Goal: Entertainment & Leisure: Consume media (video, audio)

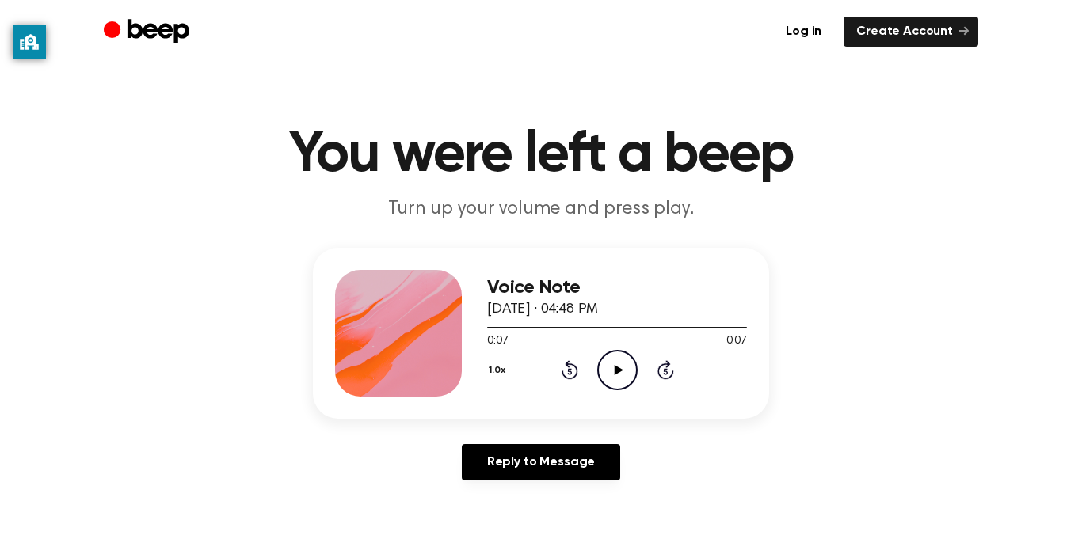
click at [616, 362] on icon "Play Audio" at bounding box center [617, 370] width 40 height 40
click at [607, 364] on icon "Play Audio" at bounding box center [617, 370] width 40 height 40
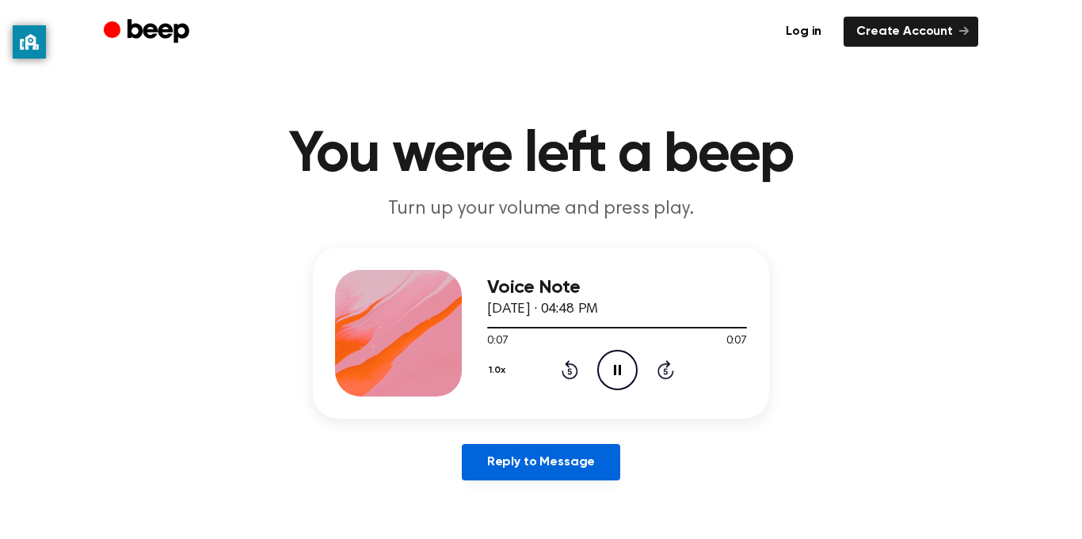
click at [584, 470] on link "Reply to Message" at bounding box center [541, 462] width 158 height 36
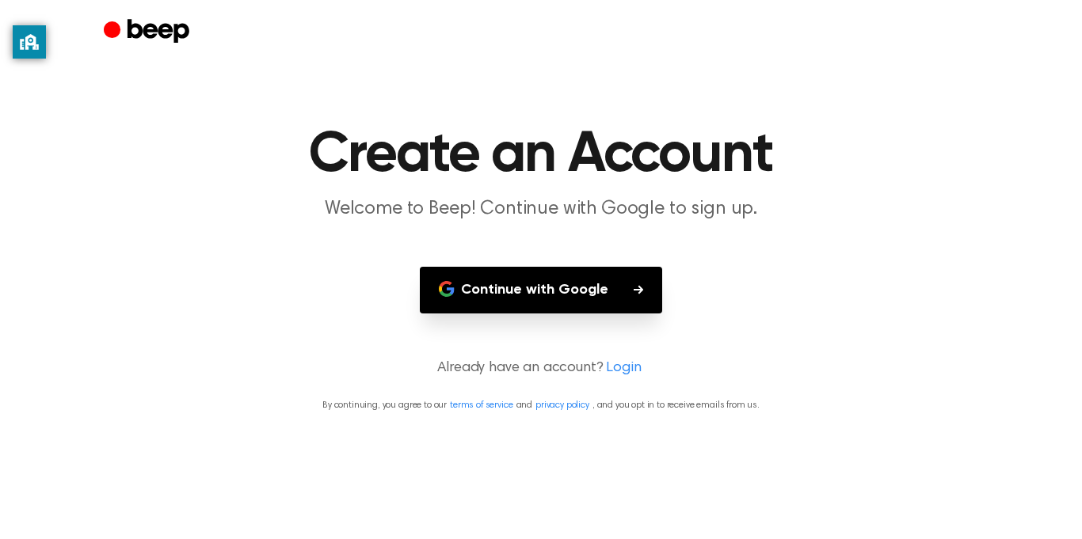
click at [607, 368] on link "Login" at bounding box center [623, 368] width 35 height 21
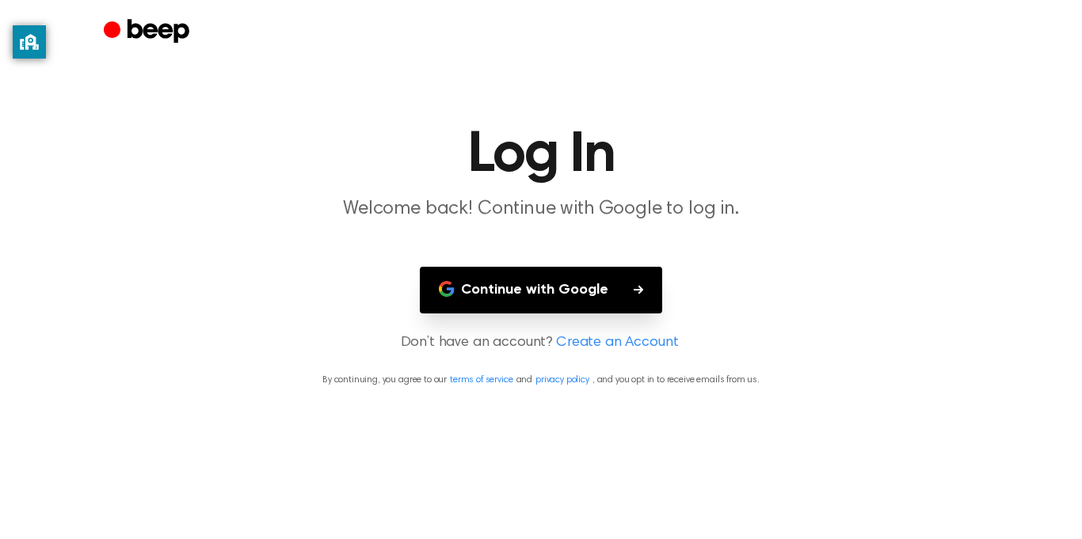
click at [479, 340] on p "Don’t have an account? Create an Account" at bounding box center [541, 343] width 1044 height 21
click at [488, 405] on main "Log In Welcome back! Continue with Google to log in. Continue with Google Don’t…" at bounding box center [541, 269] width 1082 height 539
click at [182, 17] on icon "Beep" at bounding box center [148, 32] width 89 height 31
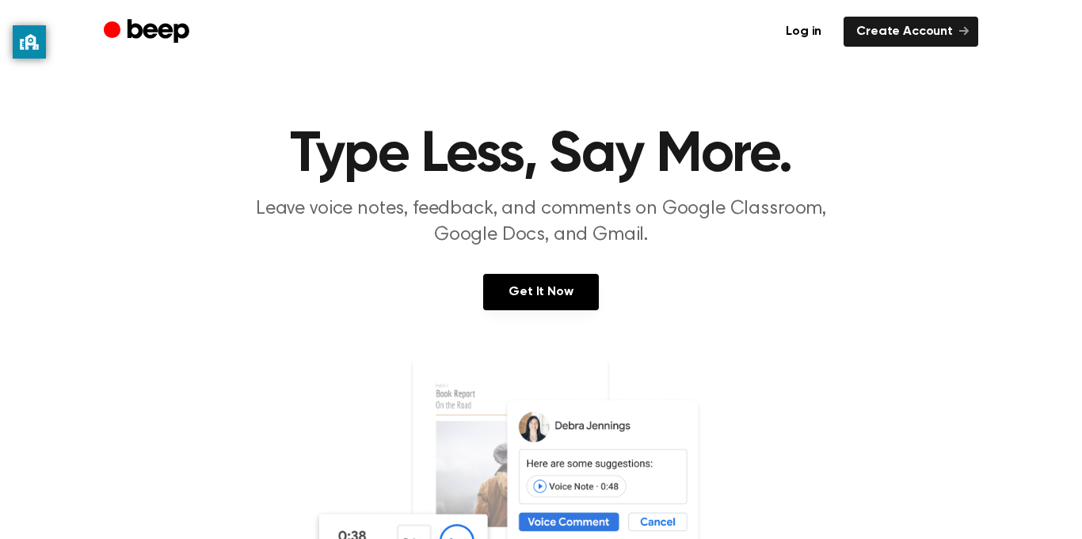
click at [168, 45] on icon "Beep" at bounding box center [148, 32] width 89 height 31
click at [154, 38] on icon "Beep" at bounding box center [148, 32] width 89 height 31
click at [830, 25] on link "Log in" at bounding box center [803, 32] width 61 height 30
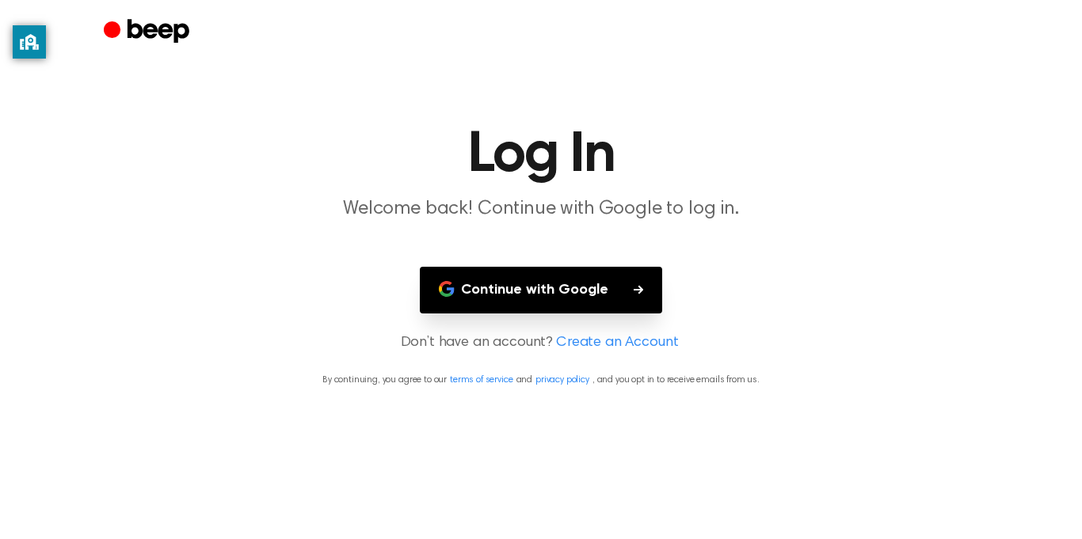
click at [439, 348] on p "Don’t have an account? Create an Account" at bounding box center [541, 343] width 1044 height 21
click at [456, 350] on p "Don’t have an account? Create an Account" at bounding box center [541, 343] width 1044 height 21
click at [483, 356] on main "Log In Welcome back! Continue with Google to log in. Continue with Google Don’t…" at bounding box center [541, 269] width 1082 height 539
click at [503, 347] on p "Don’t have an account? Create an Account" at bounding box center [541, 343] width 1044 height 21
click at [528, 170] on h1 "Log In" at bounding box center [540, 155] width 811 height 57
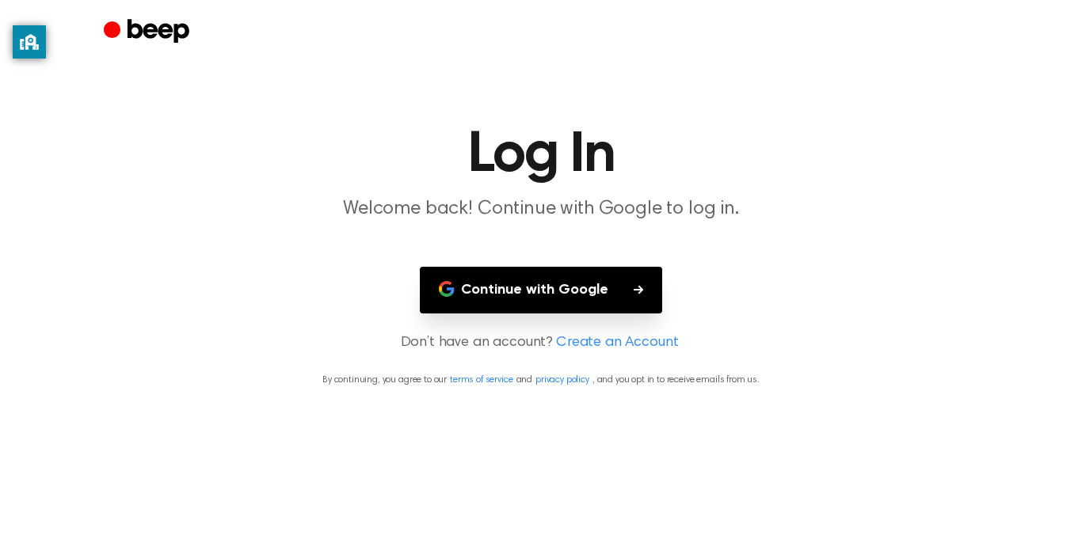
click at [523, 272] on button "Continue with Google" at bounding box center [541, 290] width 242 height 47
click at [671, 194] on header "Log In Welcome back! Continue with Google to log in." at bounding box center [541, 175] width 1044 height 96
click at [694, 265] on main "Log In Welcome back! Continue with Google to log in. Continue with Google Don’t…" at bounding box center [541, 269] width 1082 height 539
click at [632, 344] on link "Create an Account" at bounding box center [617, 343] width 122 height 21
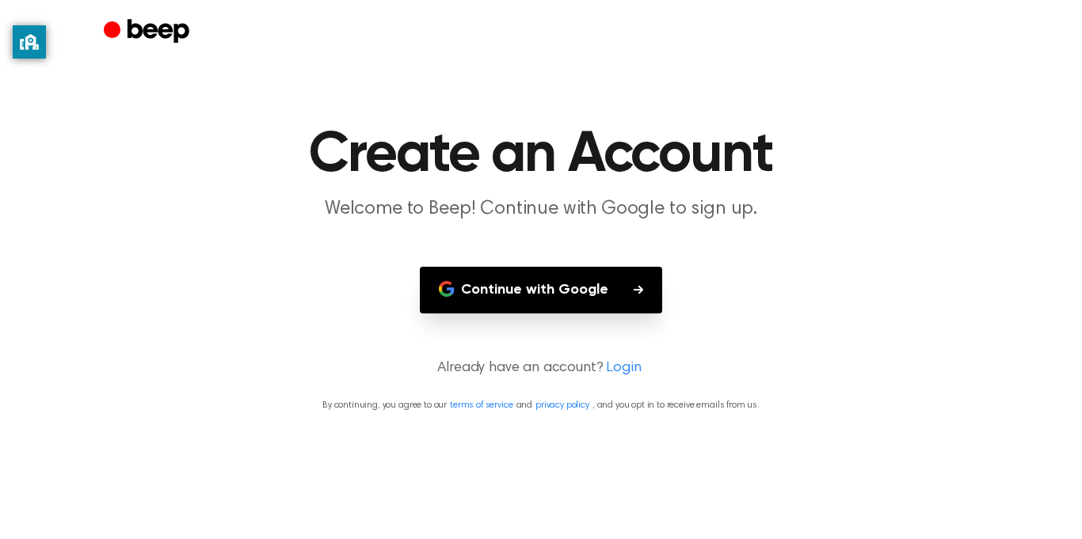
click at [542, 357] on main "Create an Account Welcome to Beep! Continue with Google to sign up. Continue wi…" at bounding box center [541, 269] width 1082 height 539
click at [450, 408] on link "terms of service" at bounding box center [481, 406] width 63 height 10
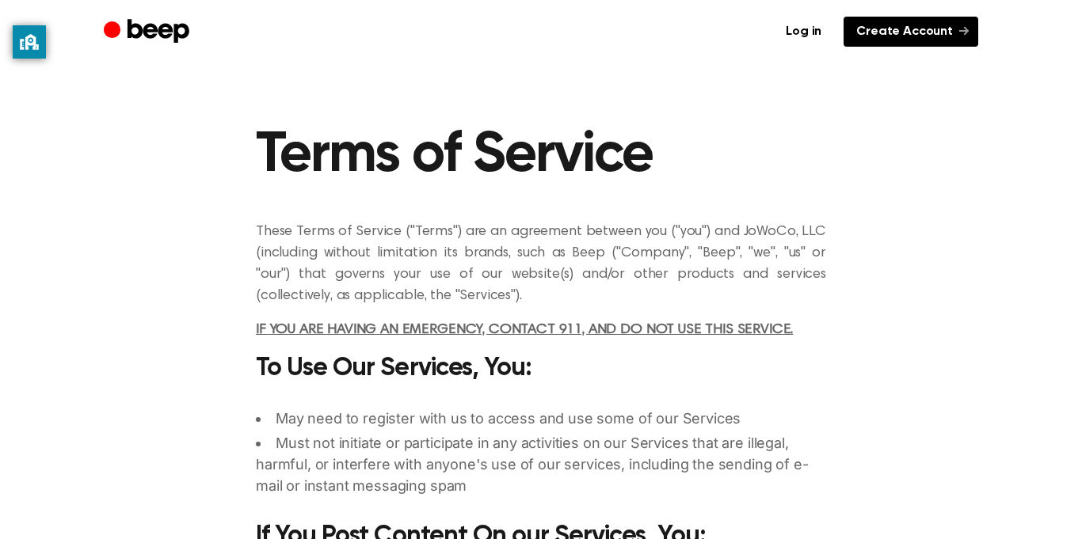
click at [920, 20] on link "Create Account" at bounding box center [910, 32] width 135 height 30
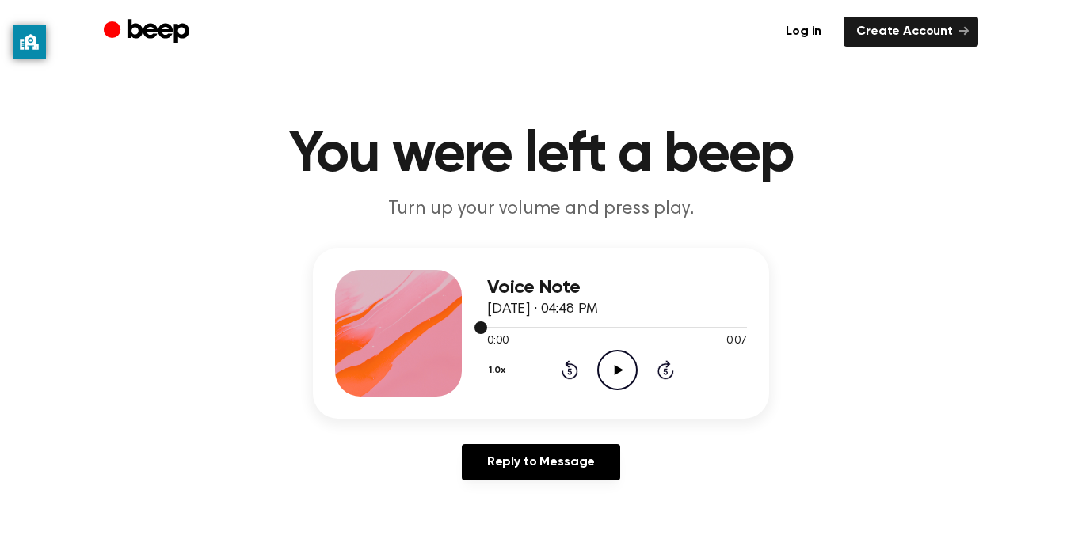
click at [620, 364] on icon "Play Audio" at bounding box center [617, 370] width 40 height 40
click at [618, 340] on div "0:00 0:07" at bounding box center [617, 341] width 260 height 17
click at [621, 364] on icon "Play Audio" at bounding box center [617, 370] width 40 height 40
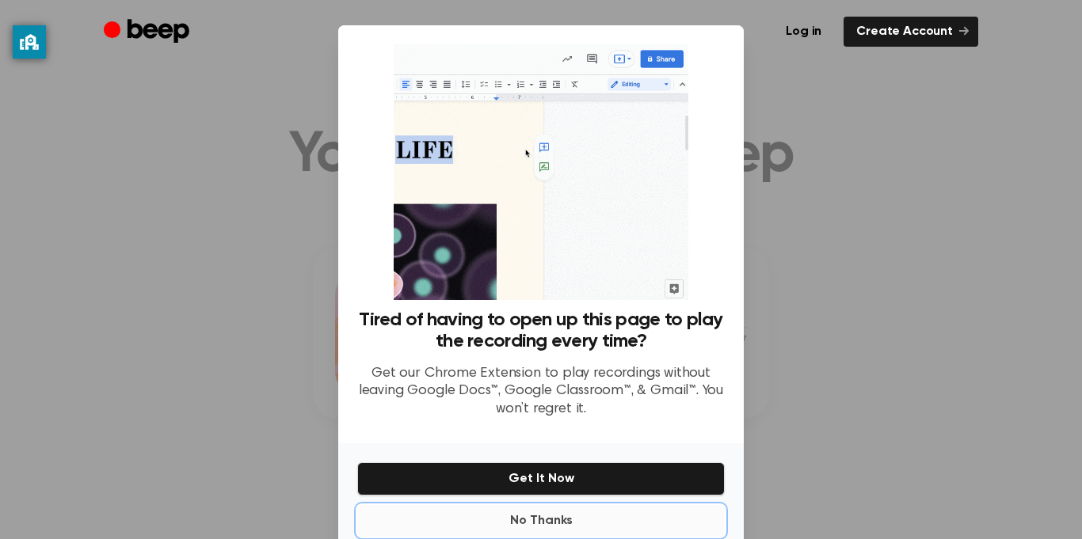
click at [550, 515] on button "No Thanks" at bounding box center [540, 521] width 367 height 32
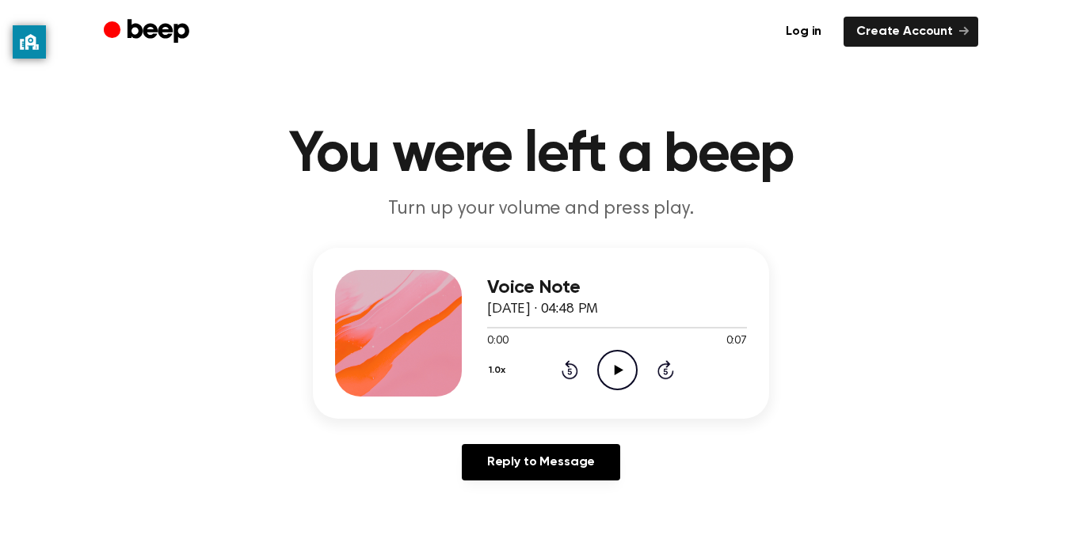
click at [619, 357] on icon "Play Audio" at bounding box center [617, 370] width 40 height 40
click at [626, 365] on icon "Play Audio" at bounding box center [617, 370] width 40 height 40
click at [633, 355] on icon "Play Audio" at bounding box center [617, 370] width 40 height 40
click at [616, 352] on icon "Pause Audio" at bounding box center [617, 370] width 40 height 40
click at [569, 371] on icon at bounding box center [569, 372] width 4 height 6
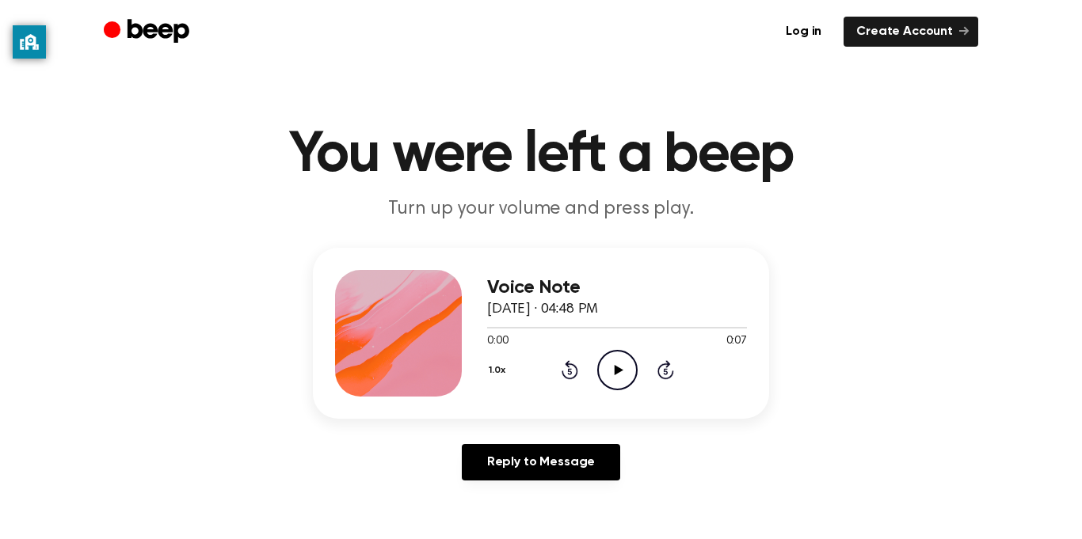
click at [625, 370] on icon "Play Audio" at bounding box center [617, 370] width 40 height 40
click at [614, 330] on div at bounding box center [617, 327] width 260 height 13
click at [622, 368] on icon "Play Audio" at bounding box center [617, 370] width 40 height 40
click at [569, 371] on icon at bounding box center [569, 372] width 4 height 6
click at [629, 378] on icon "Pause Audio" at bounding box center [617, 370] width 40 height 40
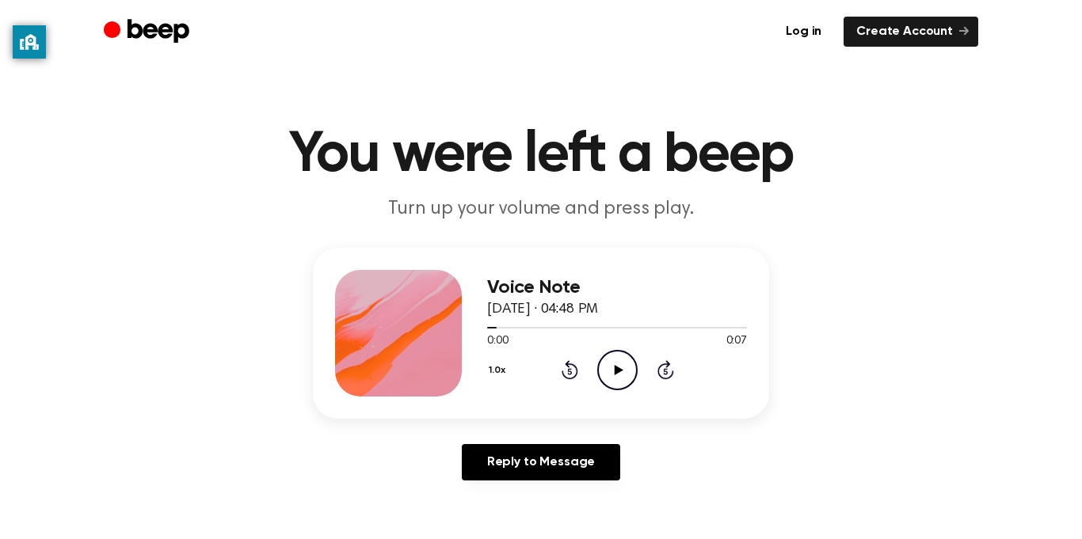
click at [619, 370] on icon at bounding box center [618, 370] width 9 height 10
click at [620, 363] on icon "Play Audio" at bounding box center [617, 370] width 40 height 40
click at [614, 367] on icon at bounding box center [618, 370] width 9 height 10
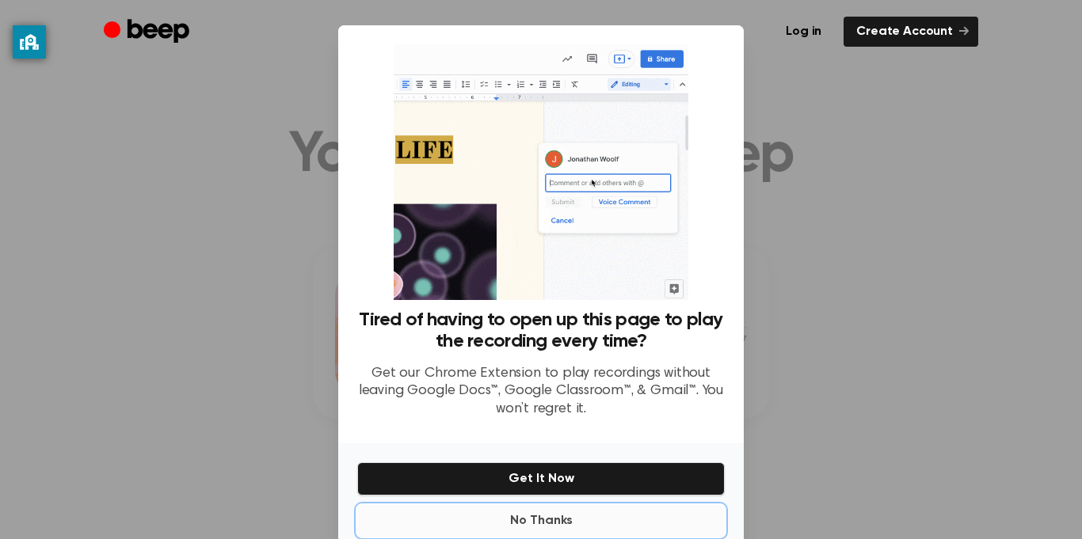
click at [553, 524] on button "No Thanks" at bounding box center [540, 521] width 367 height 32
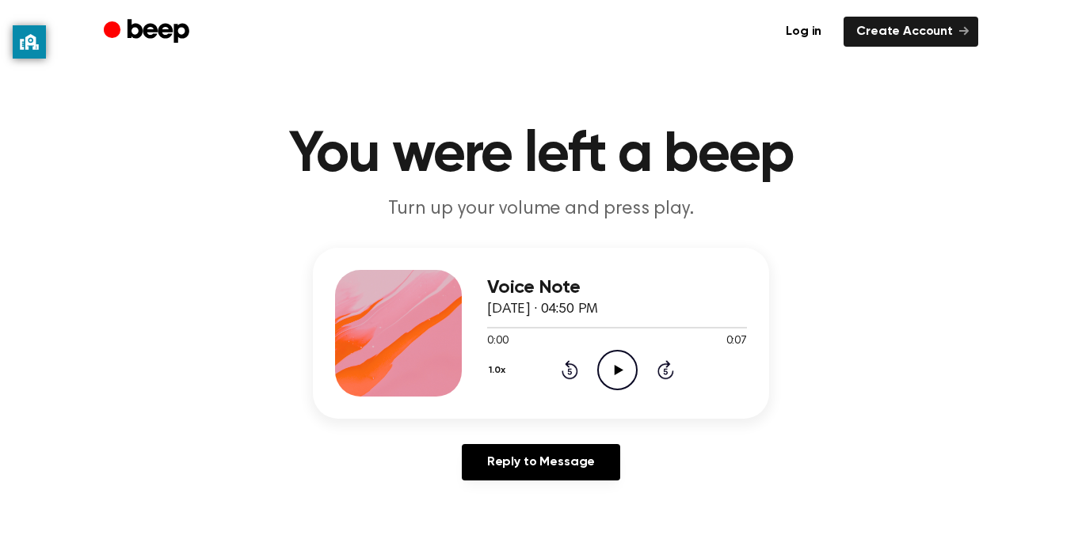
click at [615, 362] on icon "Play Audio" at bounding box center [617, 370] width 40 height 40
click at [602, 378] on icon "Play Audio" at bounding box center [617, 370] width 40 height 40
click at [618, 369] on icon at bounding box center [618, 370] width 9 height 10
click at [620, 375] on icon "Play Audio" at bounding box center [617, 370] width 40 height 40
click at [622, 382] on icon "Play Audio" at bounding box center [617, 370] width 40 height 40
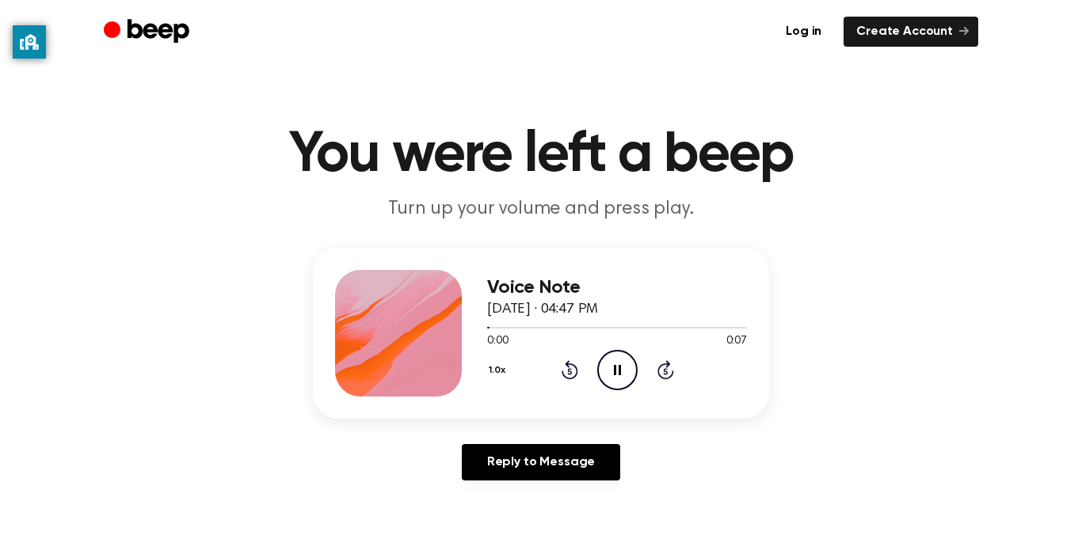
click at [617, 370] on icon "Pause Audio" at bounding box center [617, 370] width 40 height 40
click at [614, 370] on icon at bounding box center [618, 370] width 9 height 10
click at [603, 360] on icon "Play Audio" at bounding box center [617, 370] width 40 height 40
click at [621, 358] on icon "Play Audio" at bounding box center [617, 370] width 40 height 40
click at [609, 365] on icon "Play Audio" at bounding box center [617, 370] width 40 height 40
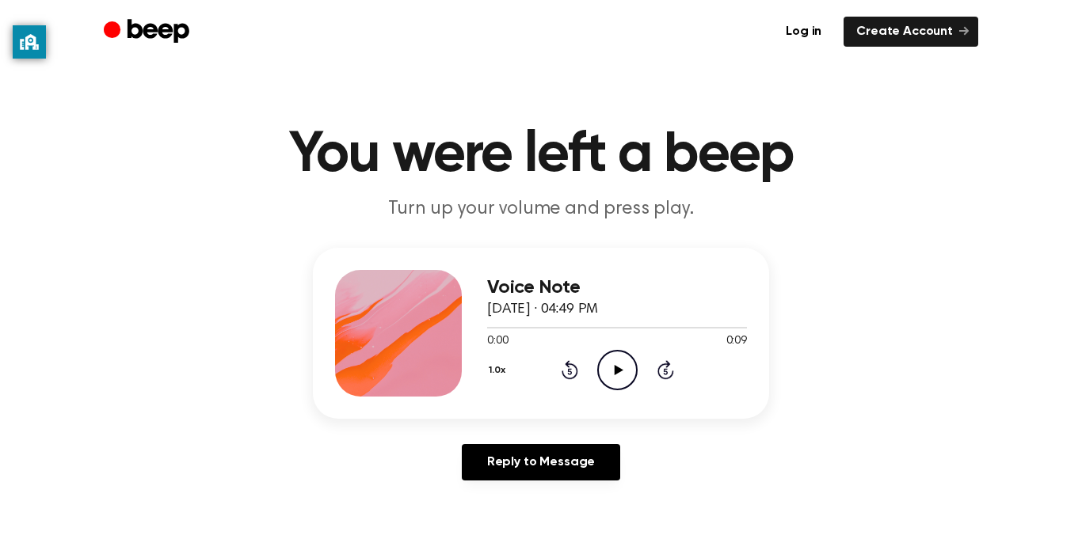
click at [637, 365] on icon "Play Audio" at bounding box center [617, 370] width 40 height 40
click at [624, 371] on icon "Play Audio" at bounding box center [617, 370] width 40 height 40
click at [623, 356] on icon "Play Audio" at bounding box center [617, 370] width 40 height 40
